Goal: Find specific page/section: Find specific page/section

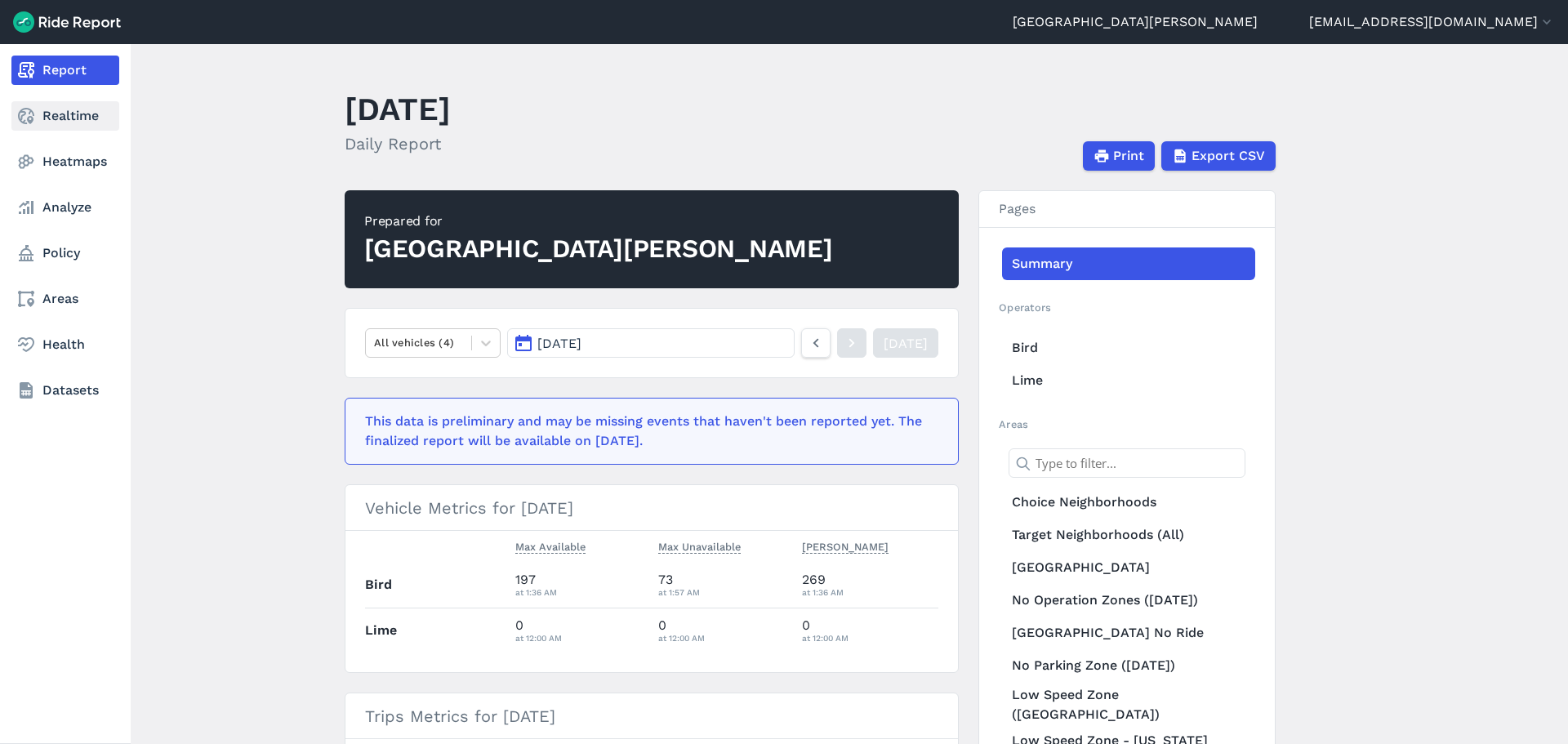
click at [57, 110] on link "Realtime" at bounding box center [64, 116] width 108 height 29
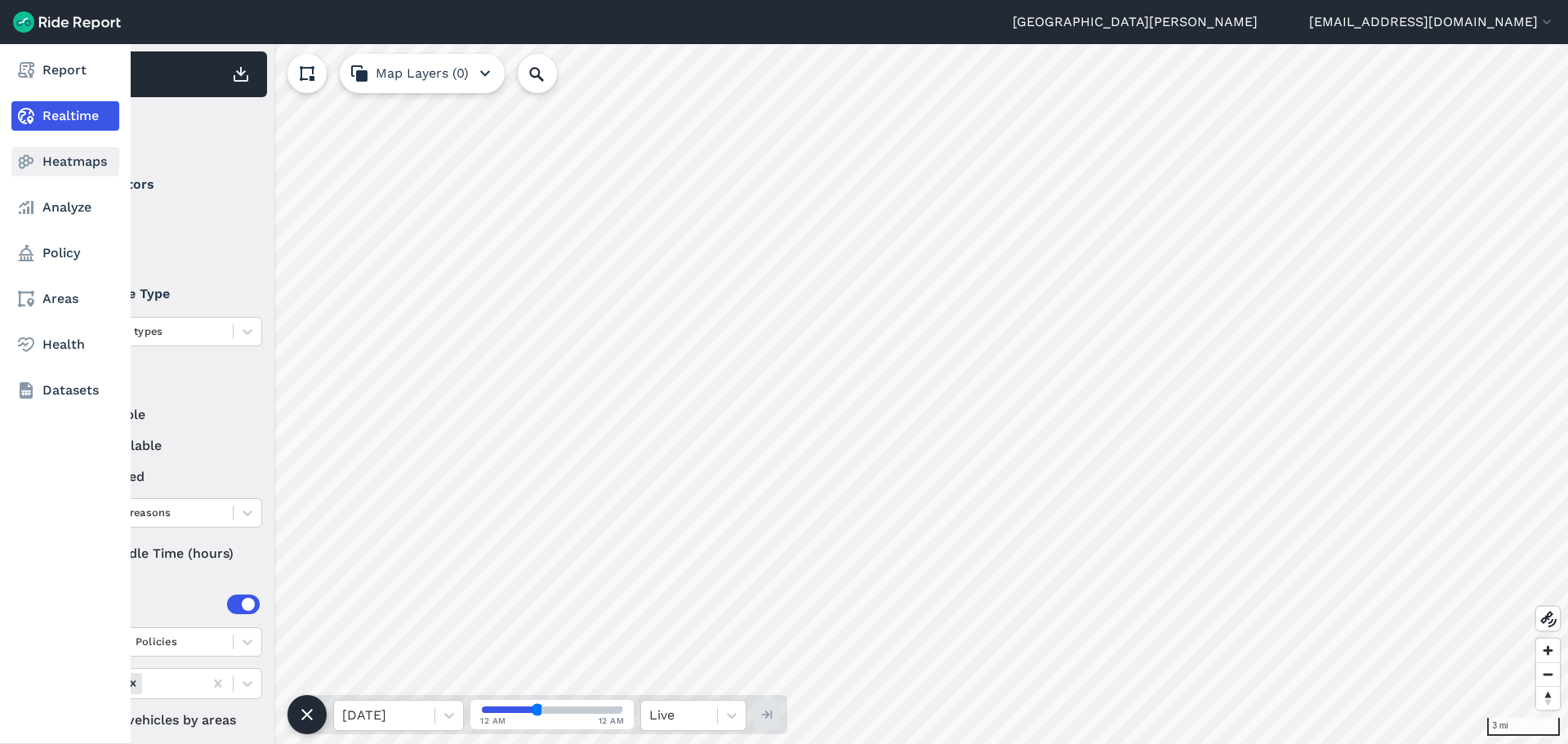
click at [76, 155] on link "Heatmaps" at bounding box center [64, 162] width 108 height 29
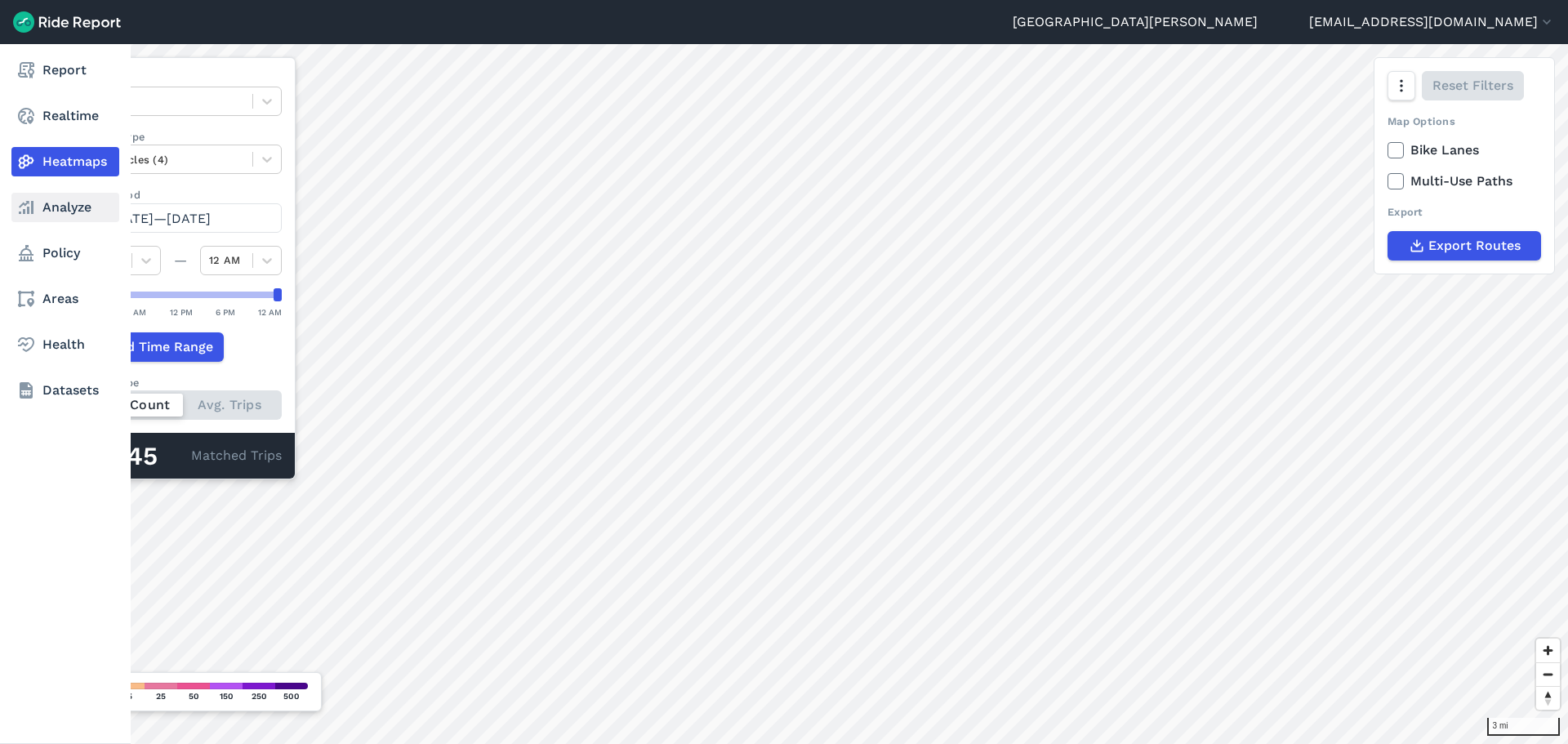
click at [53, 201] on link "Analyze" at bounding box center [64, 208] width 108 height 29
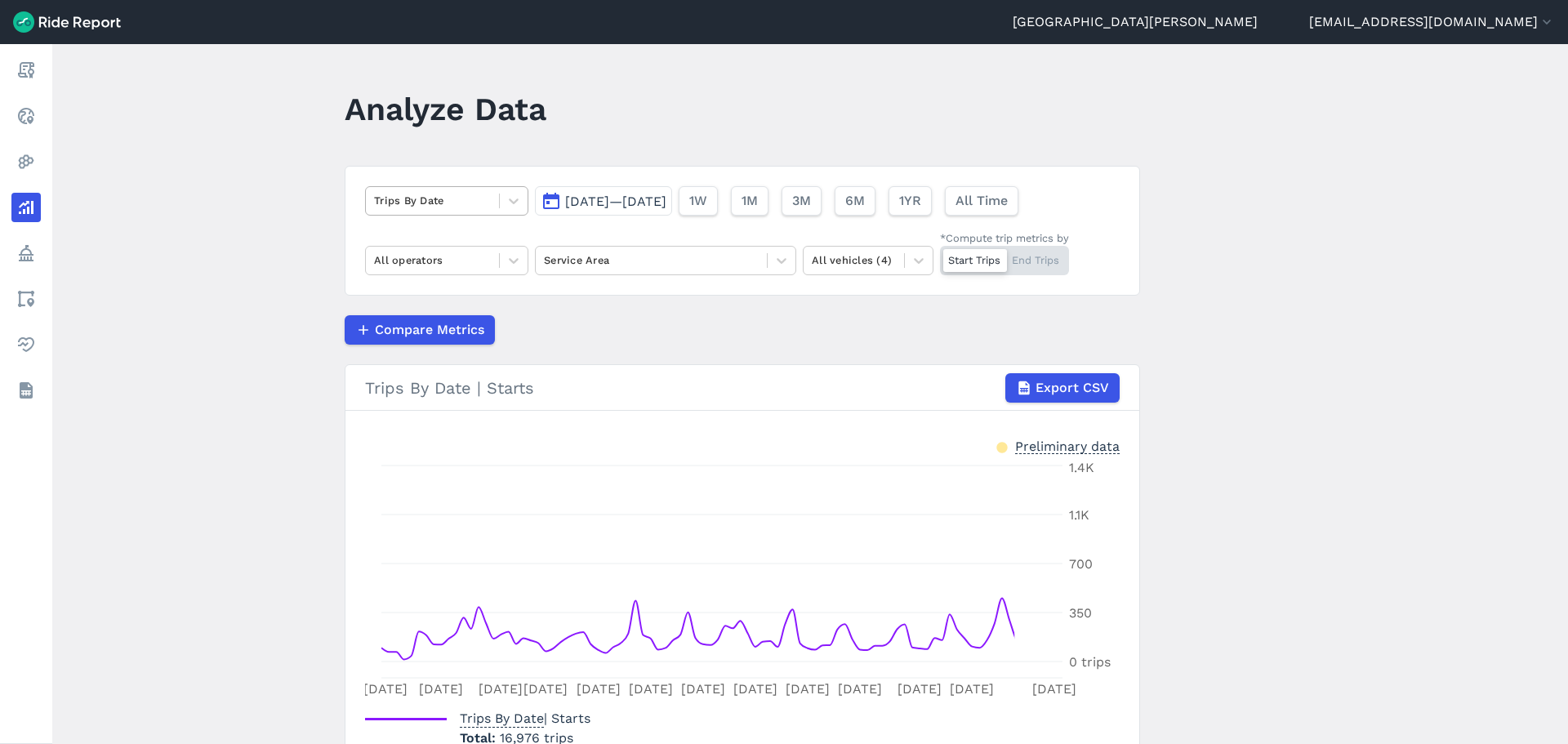
click at [454, 197] on div at bounding box center [432, 200] width 117 height 18
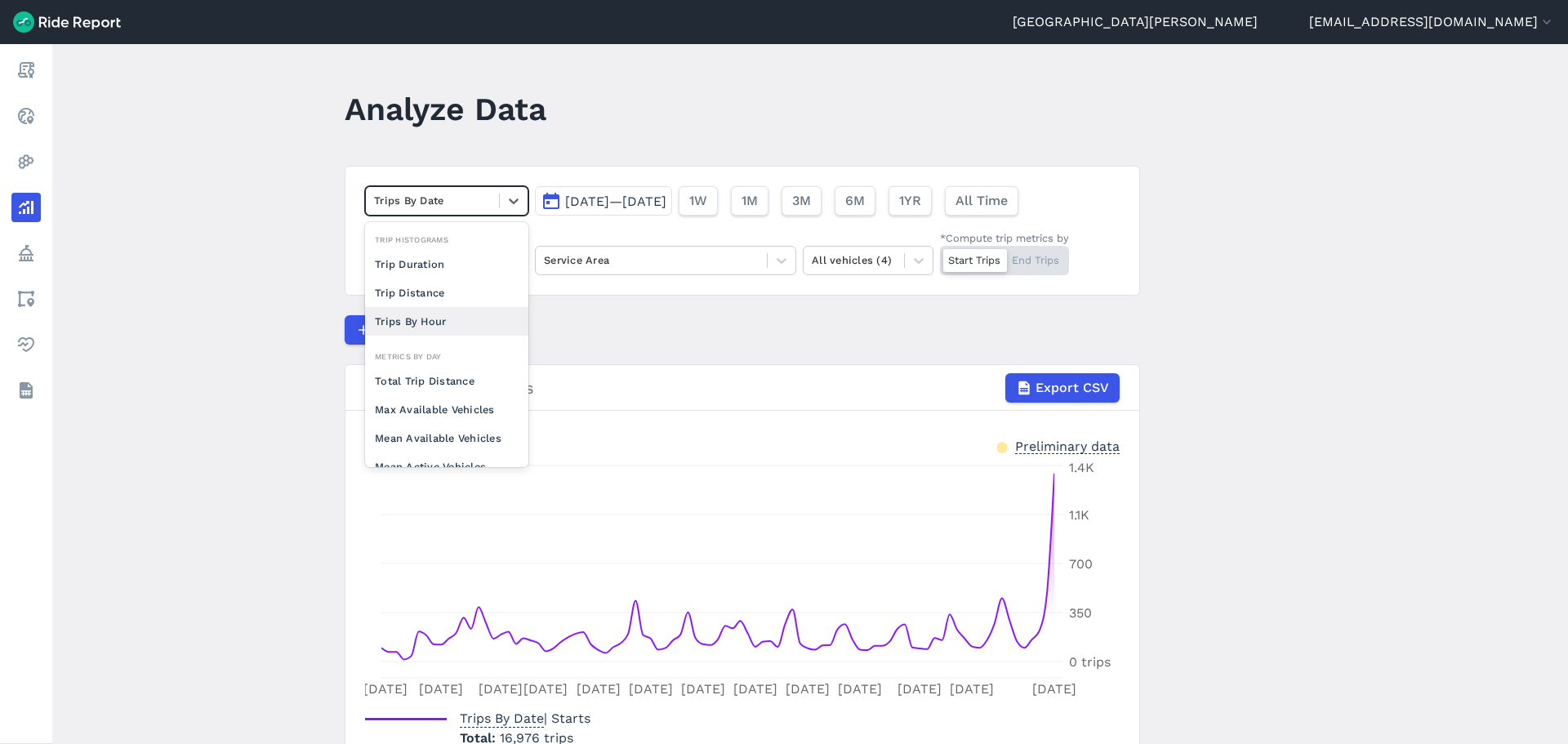
click at [455, 318] on div "Trips By Hour" at bounding box center [447, 321] width 164 height 29
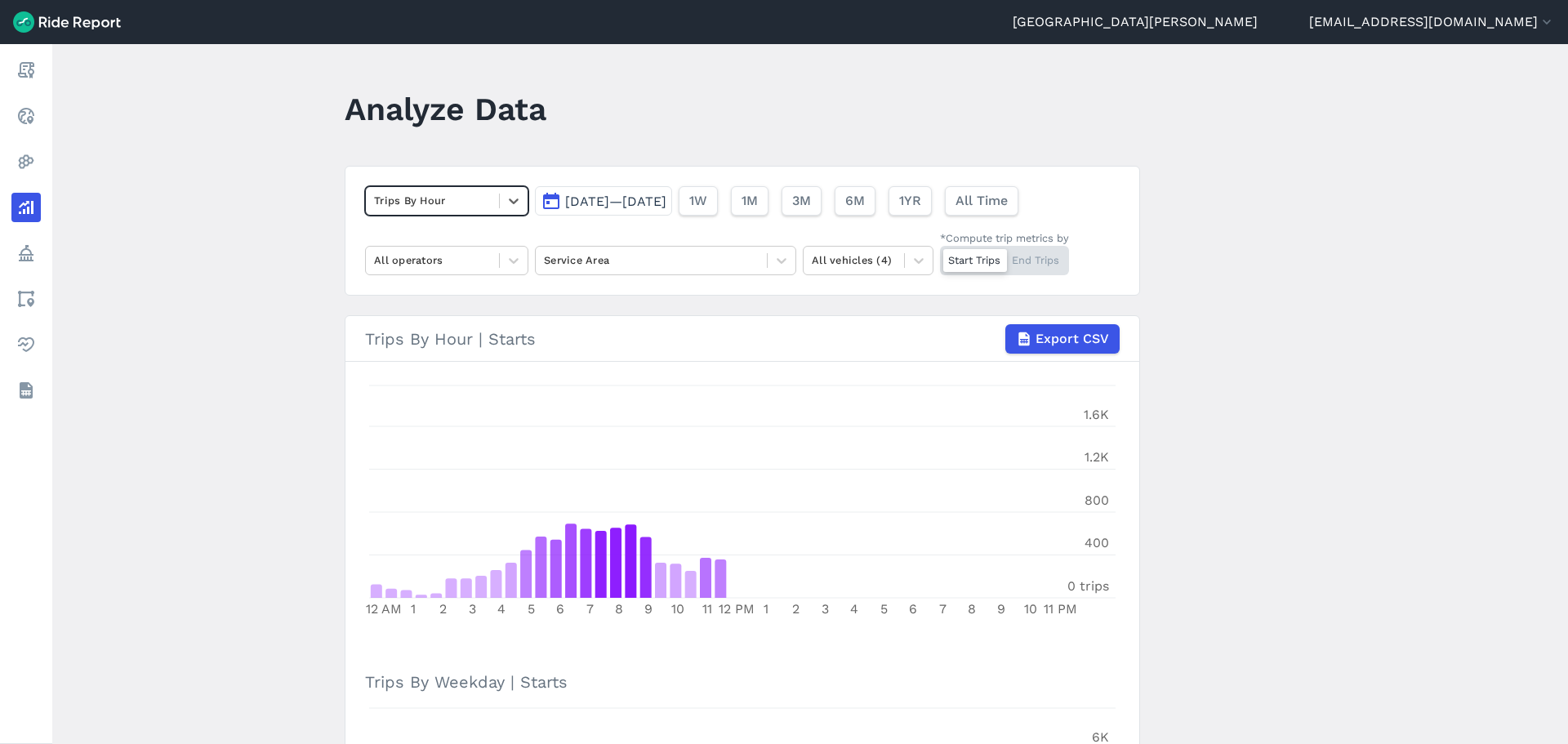
click at [597, 191] on button "[DATE]—[DATE]" at bounding box center [603, 200] width 137 height 29
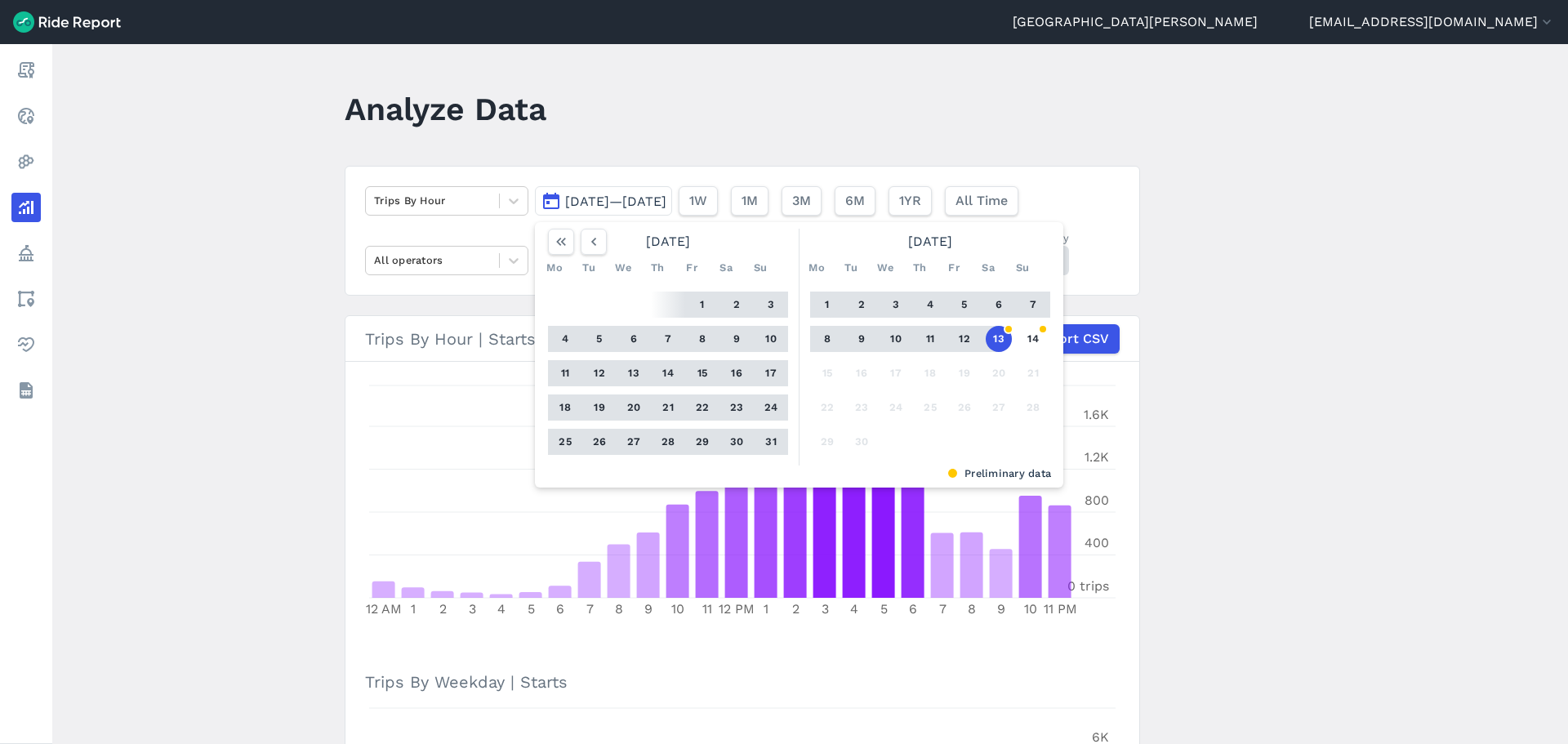
click at [821, 302] on button "1" at bounding box center [827, 304] width 26 height 26
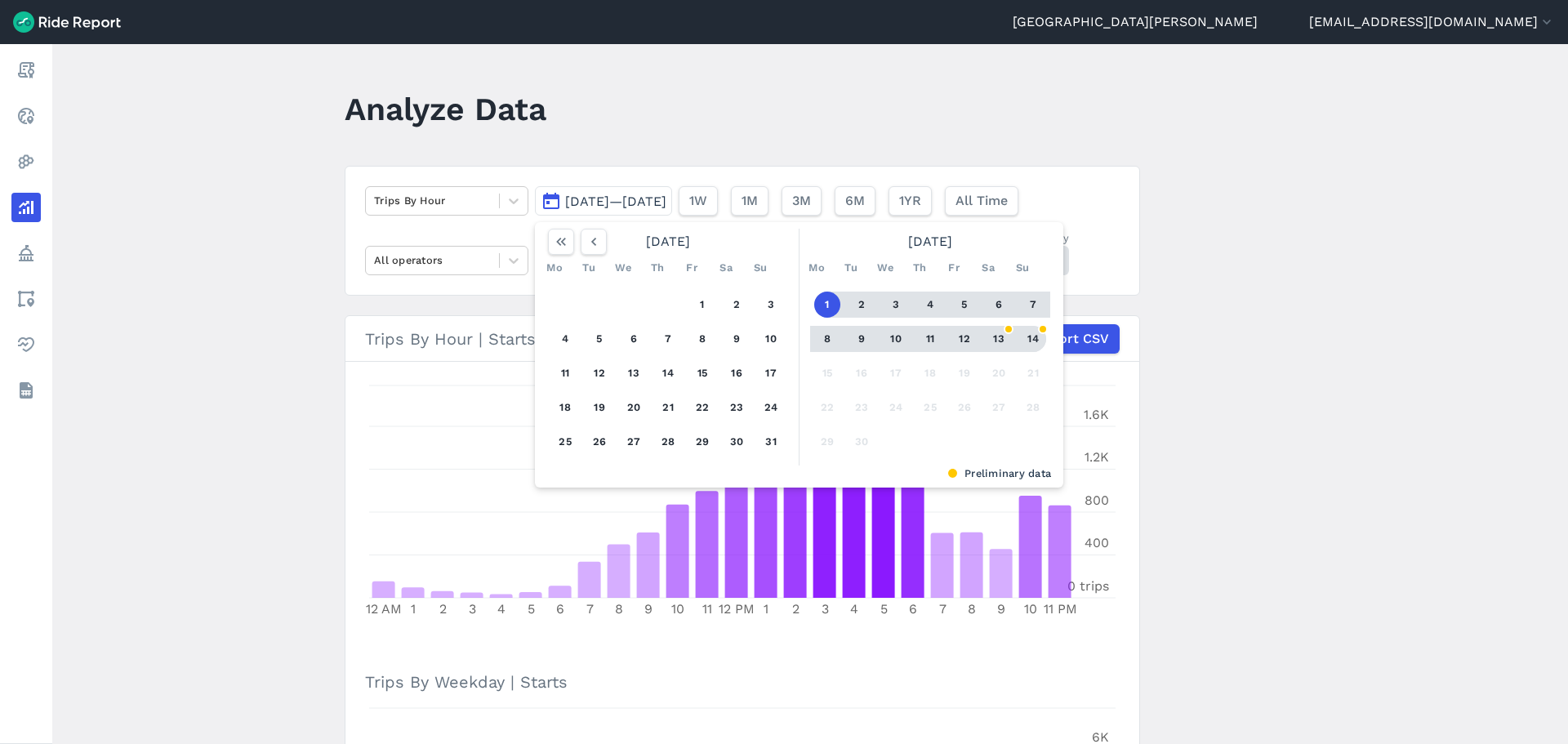
click at [1025, 339] on button "14" at bounding box center [1033, 338] width 26 height 26
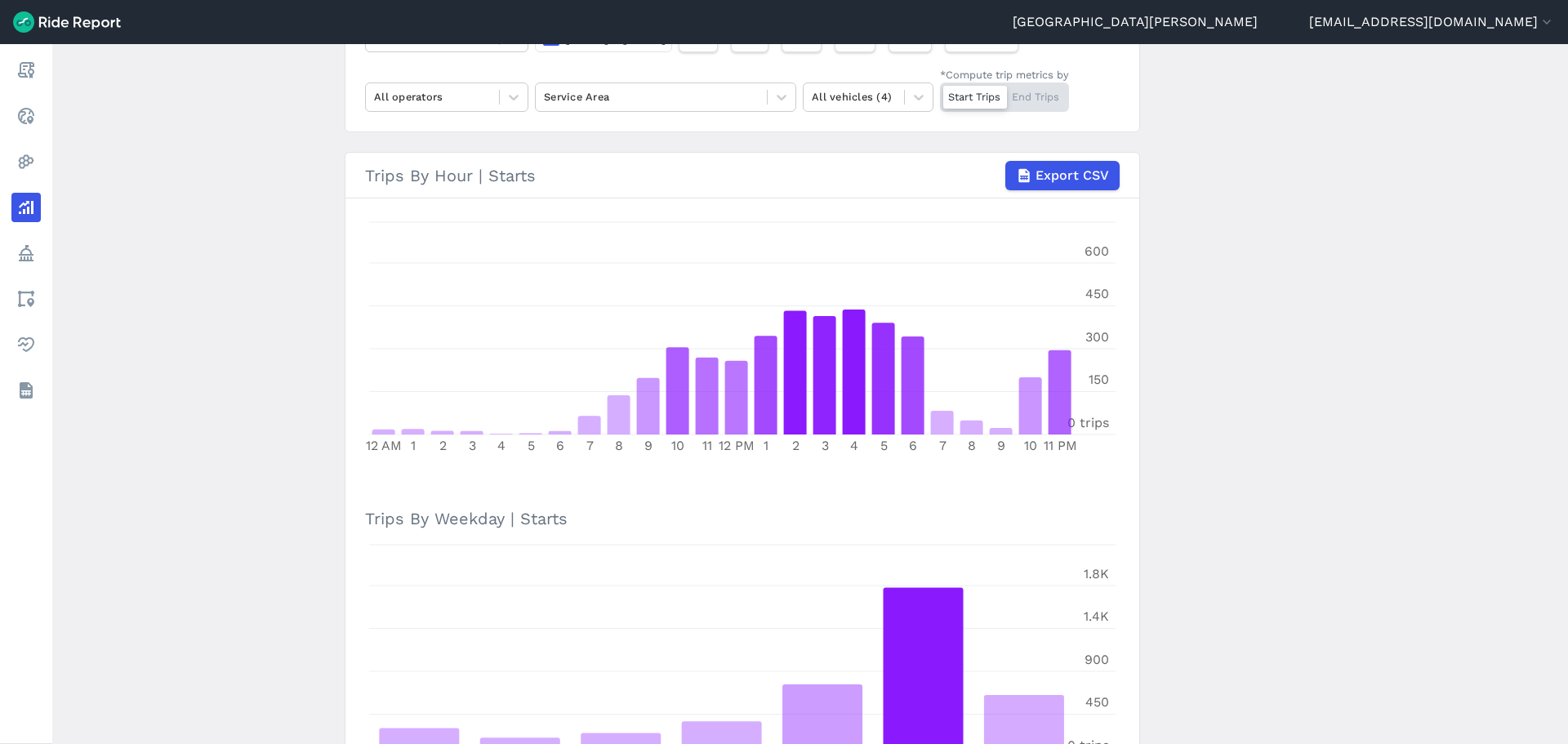
scroll to position [40, 0]
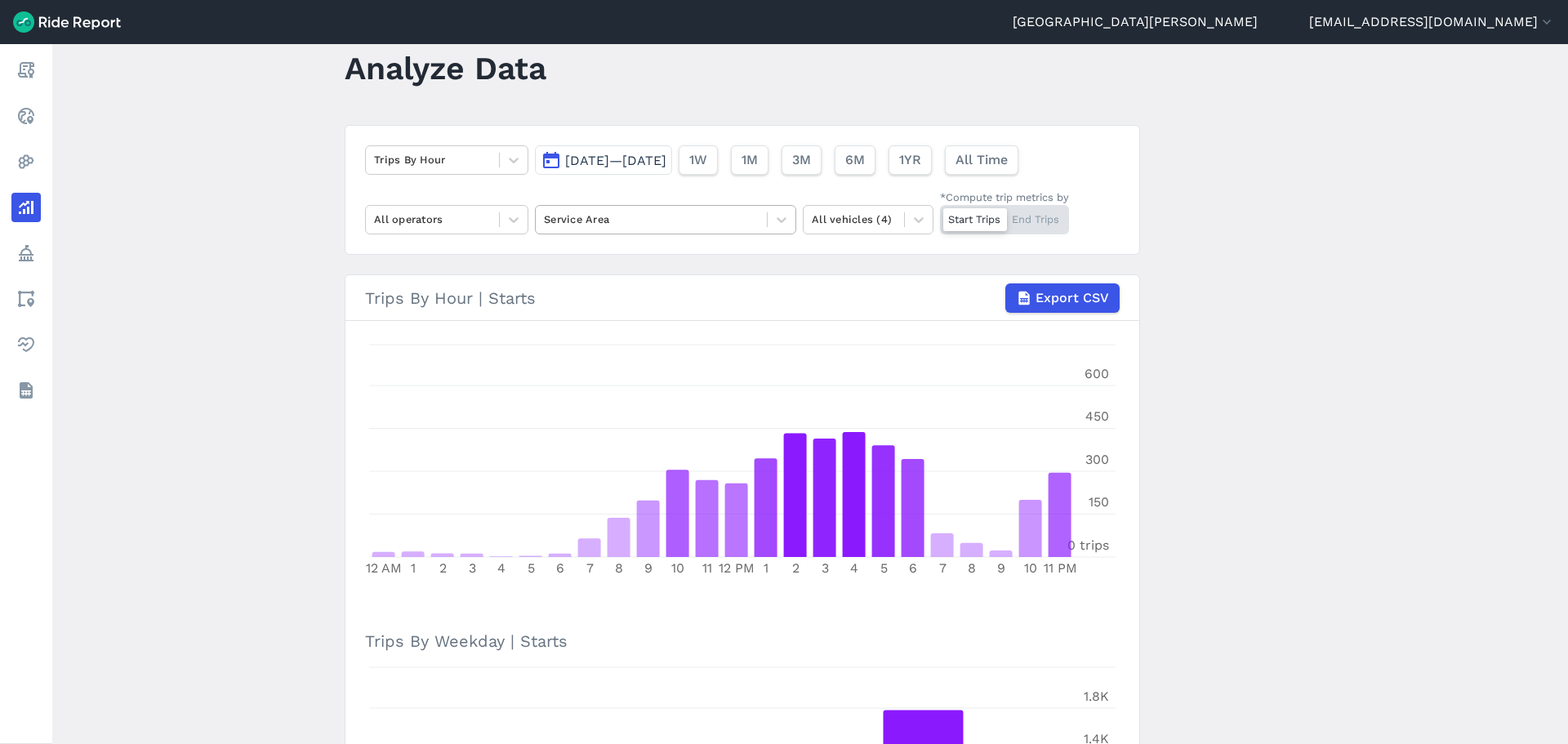
click at [597, 228] on div at bounding box center [651, 219] width 214 height 18
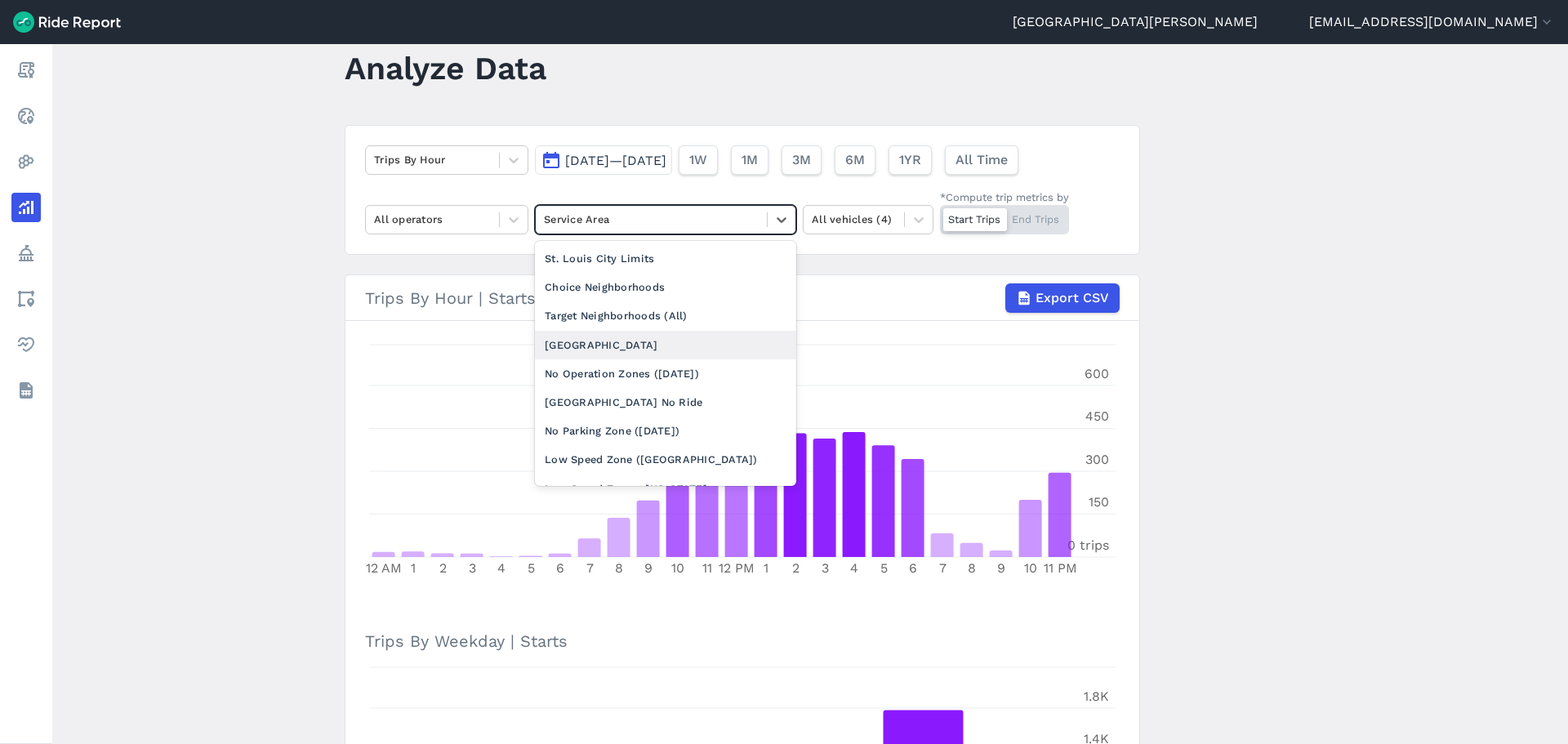
click at [615, 338] on div "[GEOGRAPHIC_DATA]" at bounding box center [665, 345] width 261 height 29
